Goal: Task Accomplishment & Management: Manage account settings

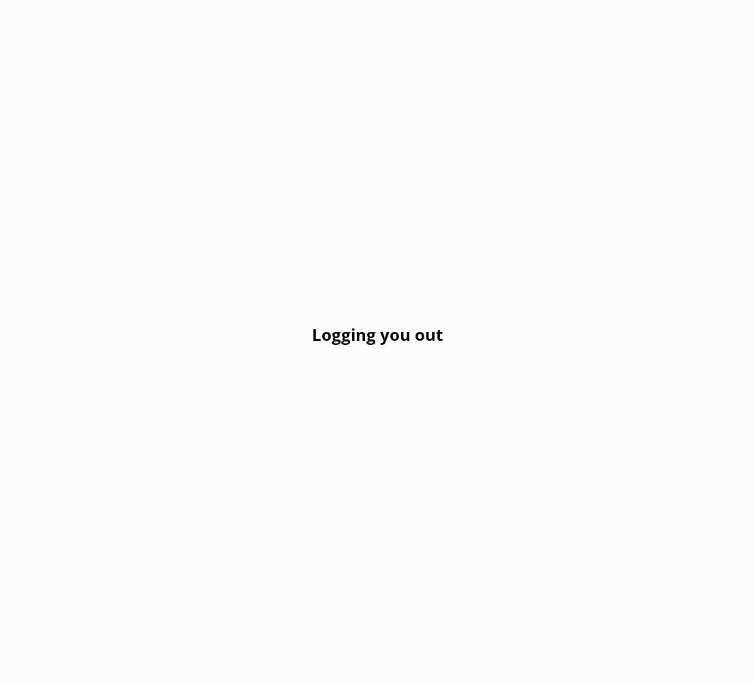
drag, startPoint x: 448, startPoint y: 117, endPoint x: 226, endPoint y: 89, distance: 223.3
click at [430, 115] on div "Logging you out" at bounding box center [377, 341] width 754 height 683
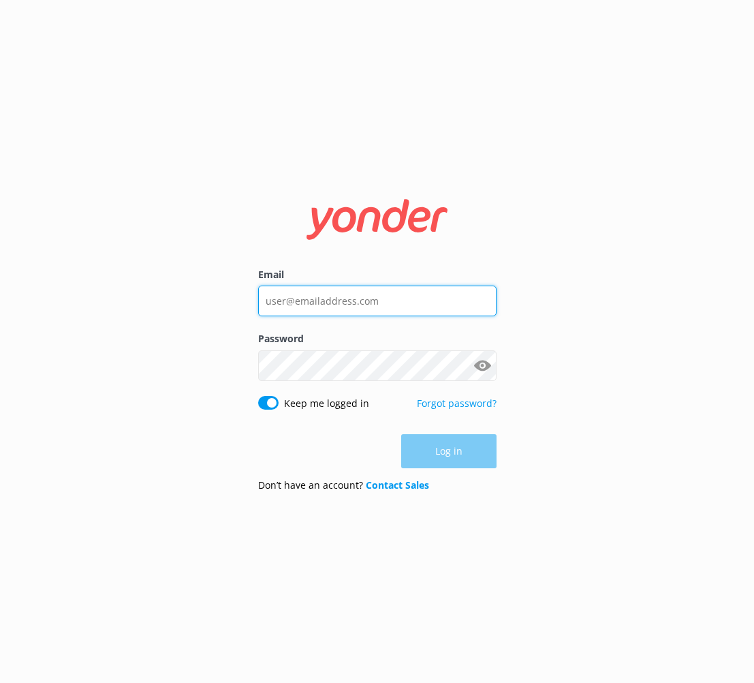
click at [349, 298] on input "Email" at bounding box center [377, 300] width 238 height 31
click at [0, 682] on com-1password-button at bounding box center [0, 683] width 0 height 0
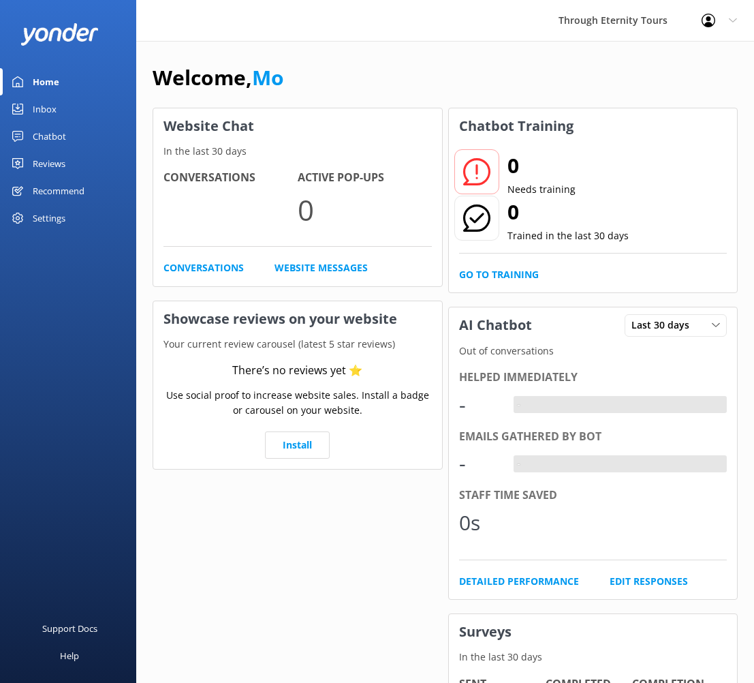
scroll to position [5, 0]
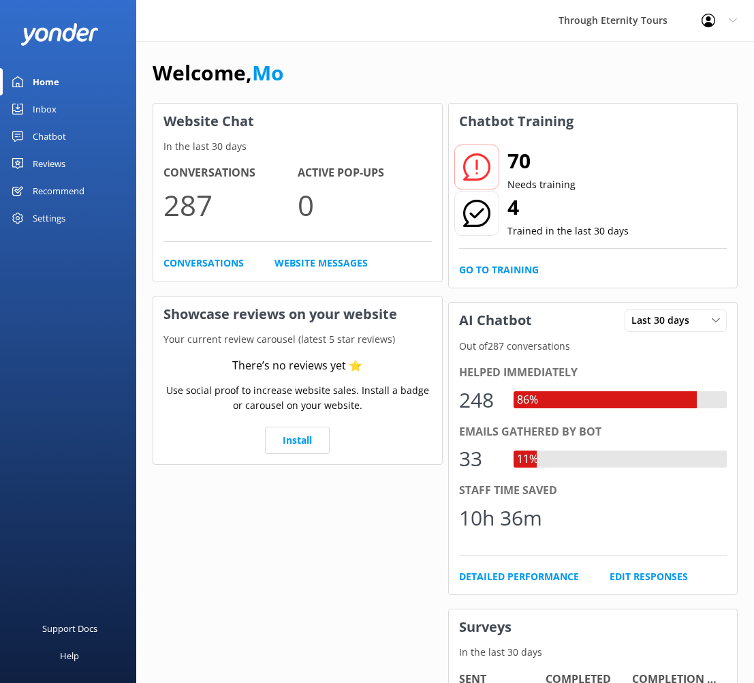
click at [50, 81] on div "Home" at bounding box center [46, 81] width 27 height 27
click at [615, 15] on div "Through Eternity Tours" at bounding box center [613, 20] width 143 height 41
click at [614, 23] on div "Through Eternity Tours" at bounding box center [613, 20] width 143 height 41
click at [732, 18] on icon at bounding box center [733, 20] width 8 height 8
click at [44, 220] on div "Settings" at bounding box center [49, 217] width 33 height 27
